Goal: Task Accomplishment & Management: Use online tool/utility

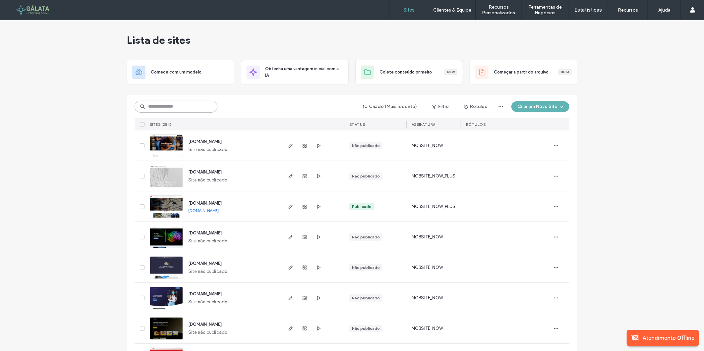
click at [188, 111] on input at bounding box center [176, 107] width 83 height 12
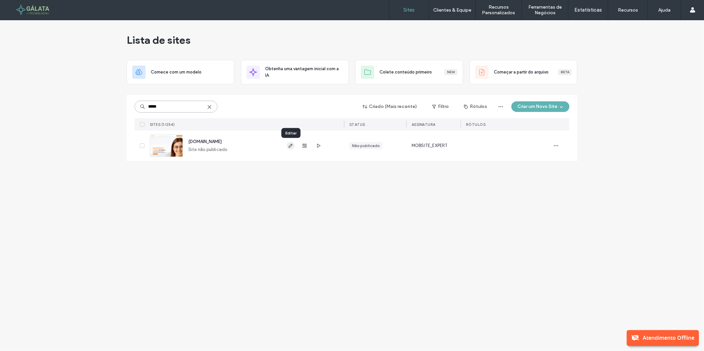
type input "*****"
click at [287, 145] on span "button" at bounding box center [291, 146] width 8 height 8
type input "*****"
click at [557, 147] on icon "button" at bounding box center [556, 145] width 5 height 5
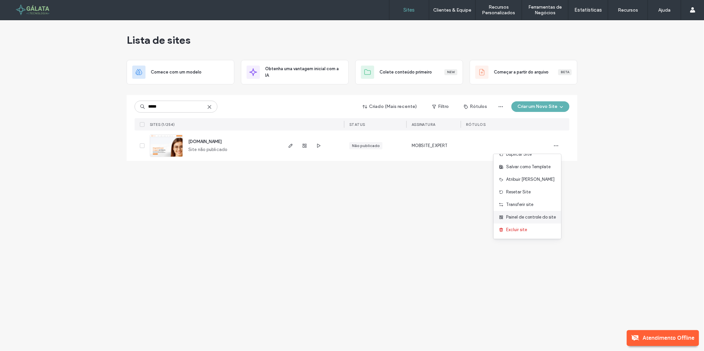
click at [519, 219] on span "Painel de controle do site" at bounding box center [531, 217] width 50 height 7
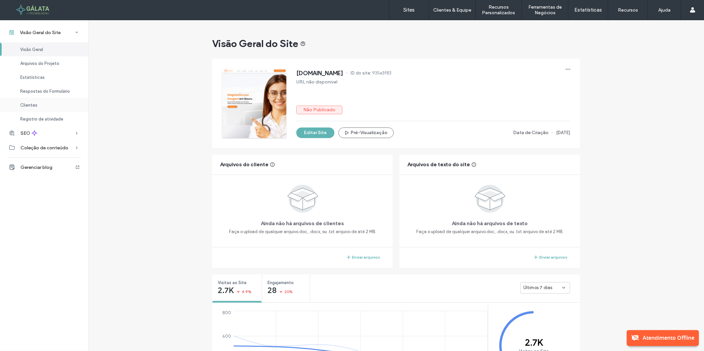
click at [49, 107] on div "Clientes" at bounding box center [44, 105] width 88 height 14
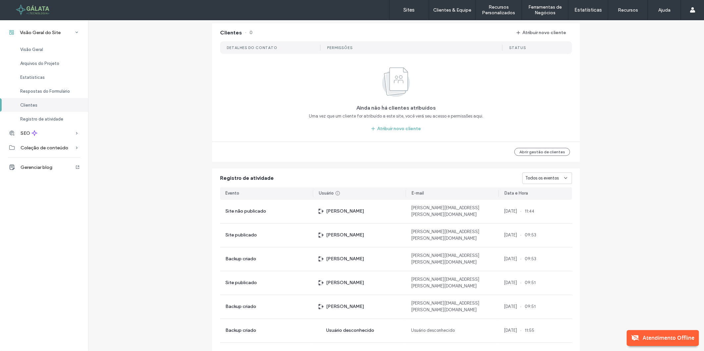
scroll to position [565, 0]
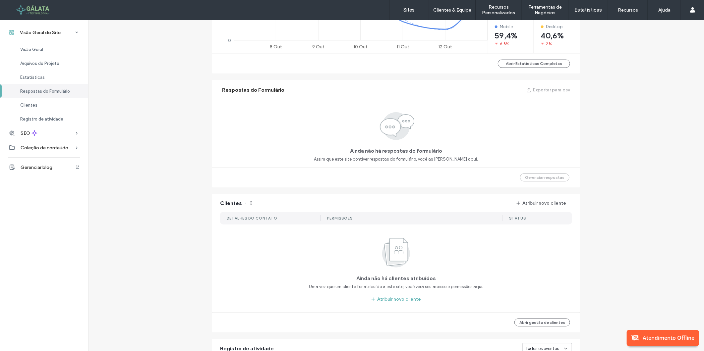
scroll to position [515, 0]
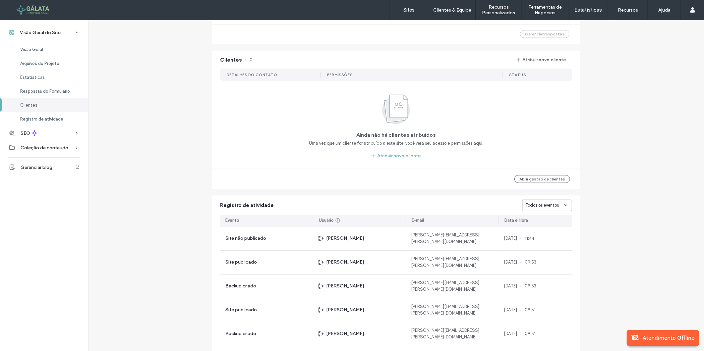
click at [40, 13] on div at bounding box center [42, 10] width 75 height 11
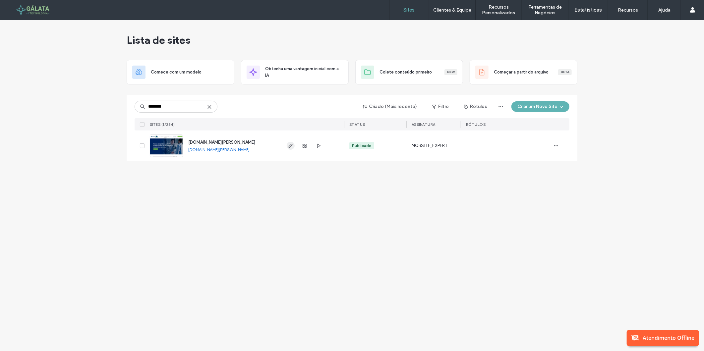
type input "********"
click at [289, 146] on icon "button" at bounding box center [290, 145] width 5 height 5
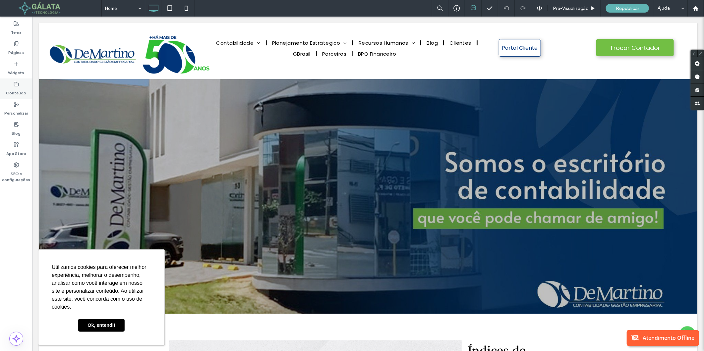
click at [15, 90] on label "Conteúdo" at bounding box center [16, 91] width 20 height 9
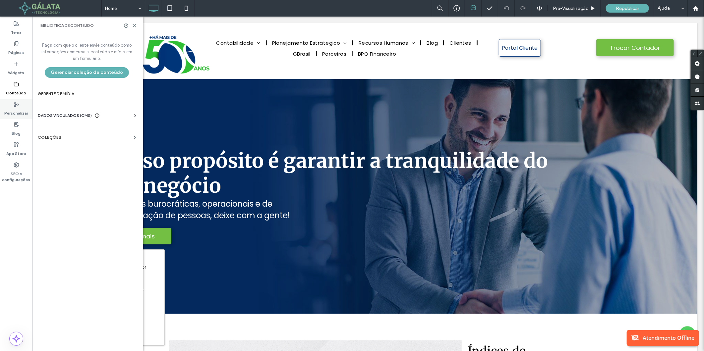
click at [24, 113] on label "Personalizar" at bounding box center [16, 111] width 24 height 9
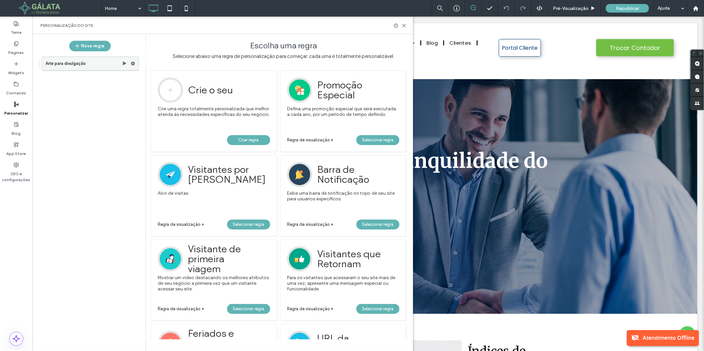
click at [133, 67] on span at bounding box center [133, 64] width 5 height 10
click at [177, 89] on label "Desativar" at bounding box center [178, 90] width 47 height 6
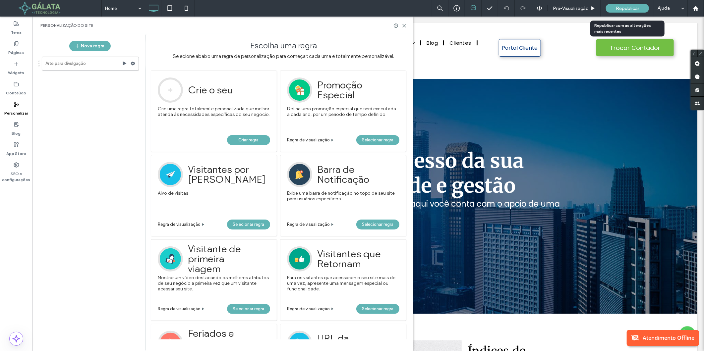
click at [618, 8] on span "Republicar" at bounding box center [627, 9] width 23 height 6
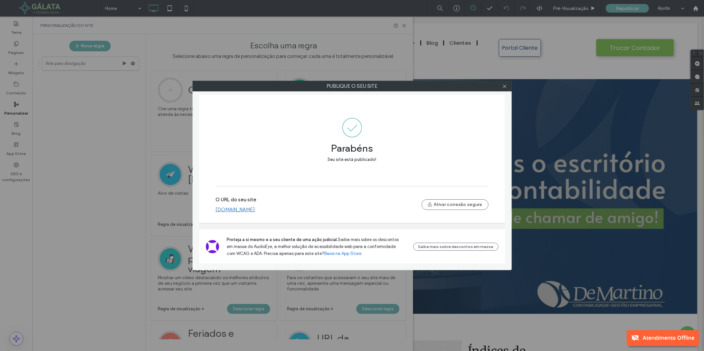
click at [255, 208] on link "[DOMAIN_NAME]" at bounding box center [235, 210] width 39 height 6
